Goal: Book appointment/travel/reservation

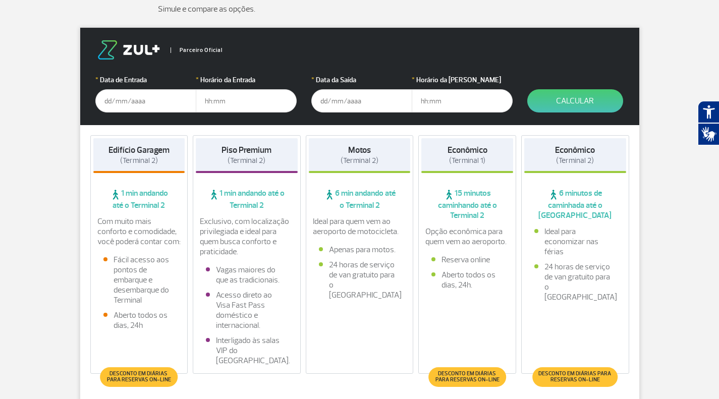
scroll to position [154, 0]
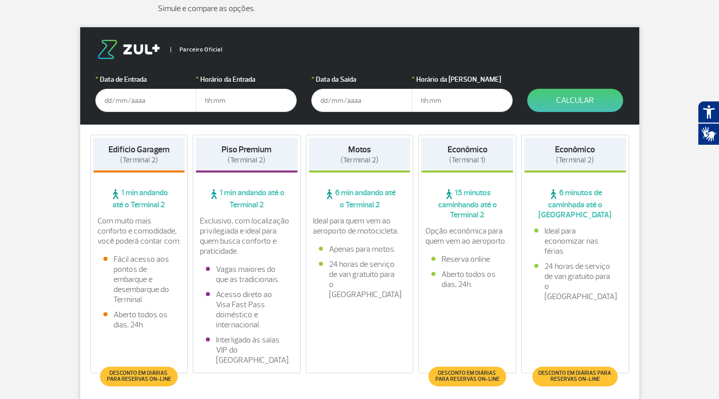
click at [131, 94] on input "text" at bounding box center [145, 100] width 101 height 23
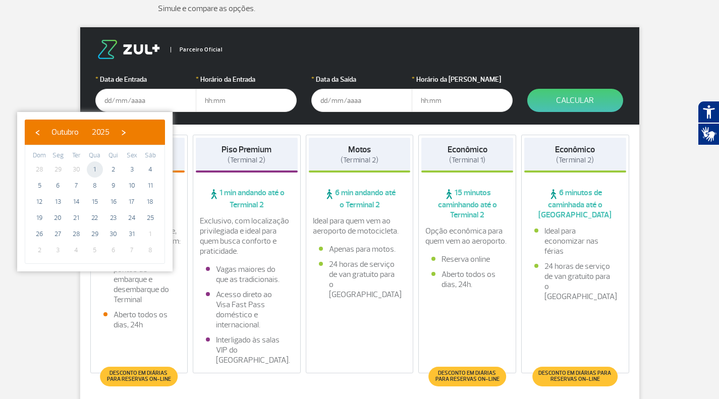
click at [93, 169] on span "1" at bounding box center [95, 169] width 16 height 16
type input "[DATE]"
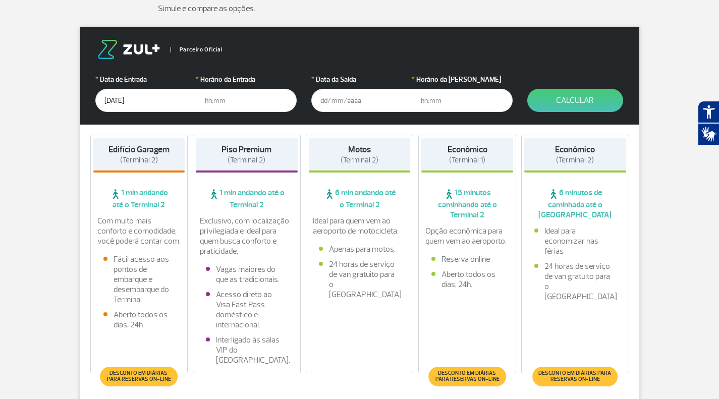
click at [219, 101] on input "text" at bounding box center [246, 100] width 101 height 23
type input "19:45"
click at [350, 104] on input "text" at bounding box center [361, 100] width 101 height 23
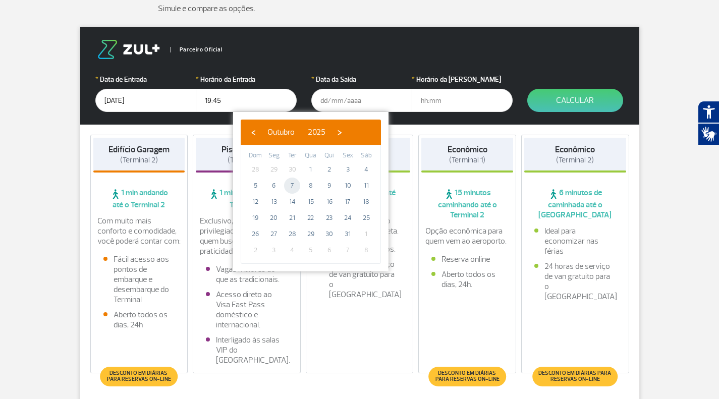
click at [294, 183] on span "7" at bounding box center [292, 186] width 16 height 16
type input "[DATE]"
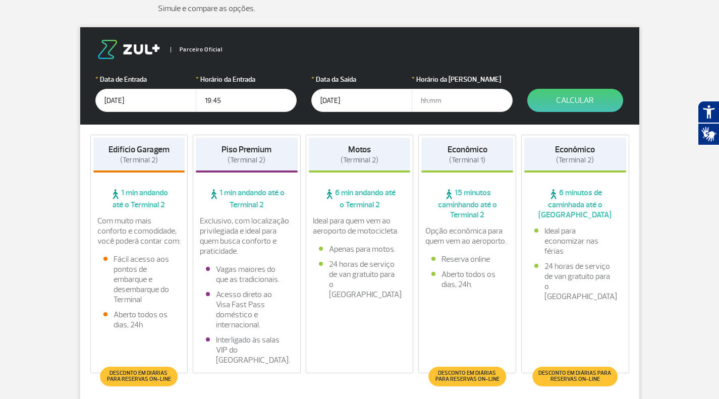
click at [447, 104] on input "text" at bounding box center [462, 100] width 101 height 23
type input "00:30"
click at [571, 100] on button "Calcular" at bounding box center [575, 100] width 96 height 23
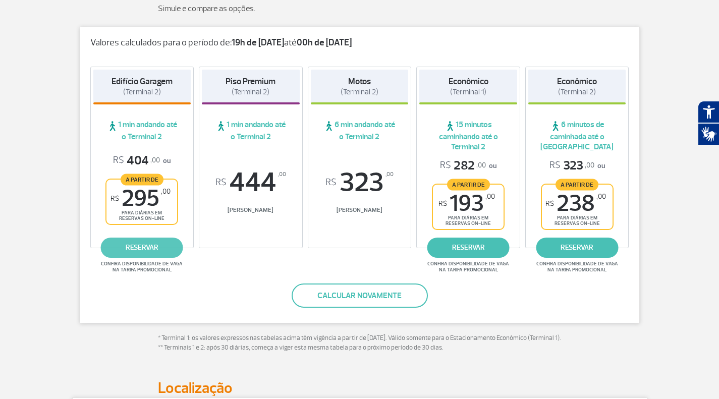
click at [139, 248] on link "reservar" at bounding box center [142, 248] width 82 height 20
